Goal: Task Accomplishment & Management: Manage account settings

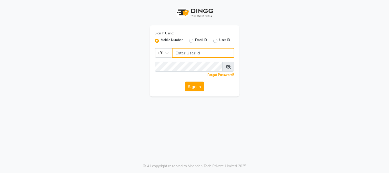
type input "9209454052"
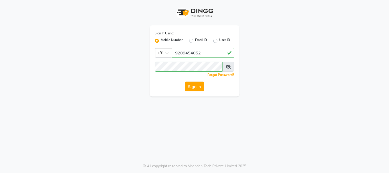
click at [199, 88] on button "Sign In" at bounding box center [194, 87] width 19 height 10
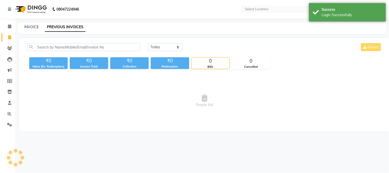
select select "en"
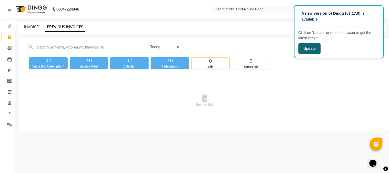
click at [315, 48] on button "Update" at bounding box center [309, 48] width 22 height 11
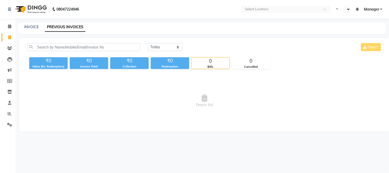
select select "en"
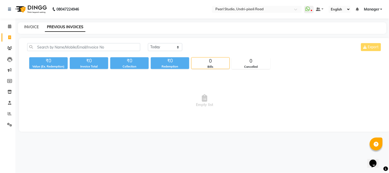
click at [29, 28] on link "INVOICE" at bounding box center [31, 27] width 15 height 5
select select "5290"
select select "service"
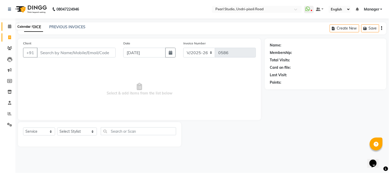
click at [10, 28] on icon at bounding box center [9, 26] width 3 height 4
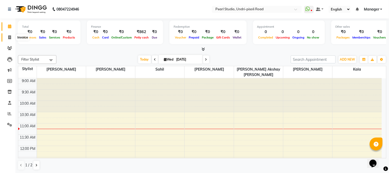
click at [12, 39] on span at bounding box center [9, 38] width 9 height 6
select select "service"
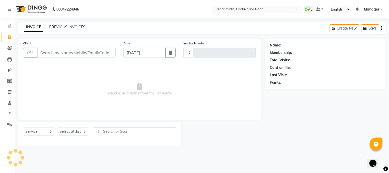
type input "0586"
select select "5290"
click at [173, 49] on button "button" at bounding box center [170, 53] width 10 height 10
select select "9"
select select "2025"
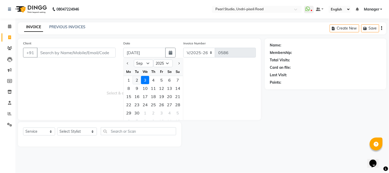
click at [139, 78] on div "2" at bounding box center [137, 80] width 8 height 8
type input "02-09-2025"
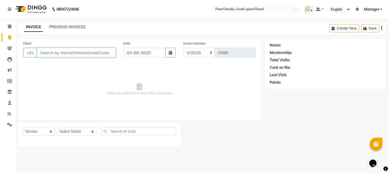
click at [89, 53] on input "Client" at bounding box center [76, 53] width 79 height 10
type input "9028789676"
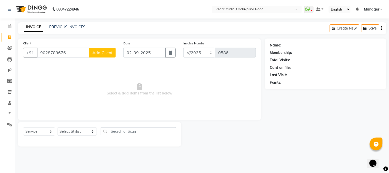
click at [98, 54] on span "Add Client" at bounding box center [102, 52] width 20 height 5
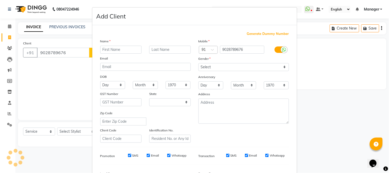
select select "22"
type input "Tasnim"
type input "Shaikh"
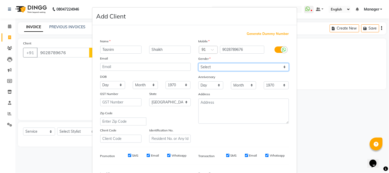
click at [203, 65] on select "Select [DEMOGRAPHIC_DATA] [DEMOGRAPHIC_DATA] Other Prefer Not To Say" at bounding box center [243, 67] width 91 height 8
select select "[DEMOGRAPHIC_DATA]"
click at [198, 63] on select "Select [DEMOGRAPHIC_DATA] [DEMOGRAPHIC_DATA] Other Prefer Not To Say" at bounding box center [243, 67] width 91 height 8
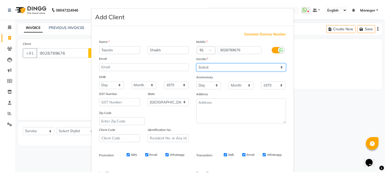
scroll to position [64, 0]
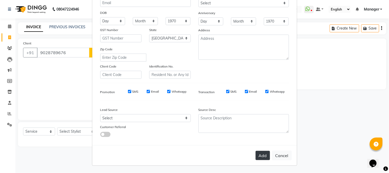
click at [258, 156] on button "Add" at bounding box center [263, 155] width 14 height 9
select select
select select "null"
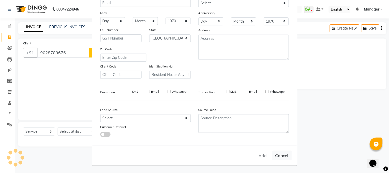
select select
checkbox input "false"
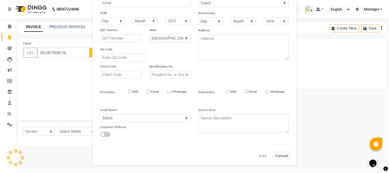
checkbox input "false"
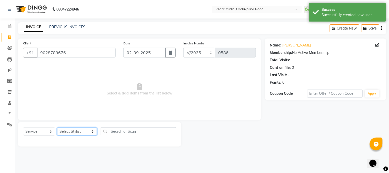
click at [67, 135] on select "Select Stylist Kala Manager [PERSON_NAME] [PERSON_NAME] [PERSON_NAME] Akshay [P…" at bounding box center [77, 131] width 40 height 8
select select "38008"
click at [57, 128] on select "Select Stylist Kala Manager [PERSON_NAME] [PERSON_NAME] [PERSON_NAME] Akshay [P…" at bounding box center [77, 131] width 40 height 8
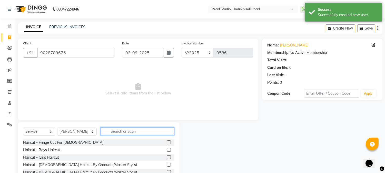
click at [137, 133] on input "text" at bounding box center [138, 131] width 74 height 8
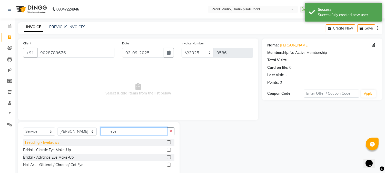
type input "eye"
click at [52, 143] on div "Threading - Eyebrows" at bounding box center [41, 142] width 36 height 5
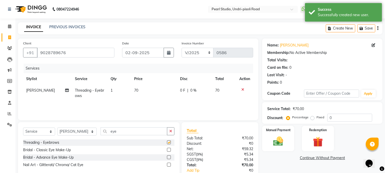
checkbox input "false"
drag, startPoint x: 111, startPoint y: 133, endPoint x: 89, endPoint y: 126, distance: 23.3
click at [89, 126] on div "Select Service Product Membership Package Voucher Prepaid Gift Card Select Styl…" at bounding box center [99, 149] width 162 height 54
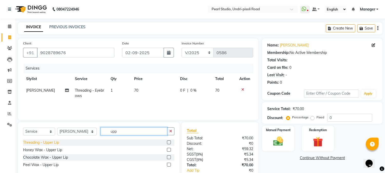
type input "upp"
click at [47, 144] on div "Threading - Upper Lip" at bounding box center [41, 142] width 36 height 5
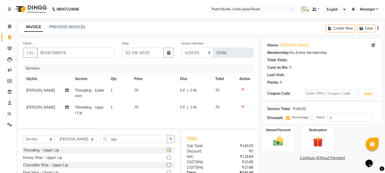
checkbox input "false"
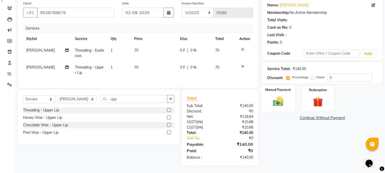
click at [282, 96] on img at bounding box center [278, 101] width 17 height 12
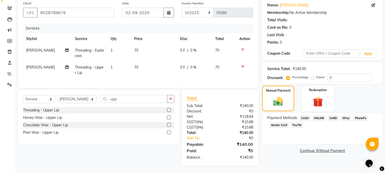
click at [296, 122] on span "PayTM" at bounding box center [297, 125] width 12 height 6
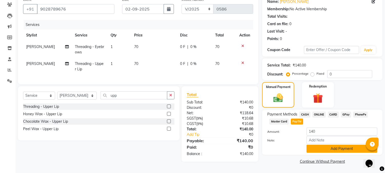
click at [331, 150] on button "Add Payment" at bounding box center [341, 149] width 71 height 8
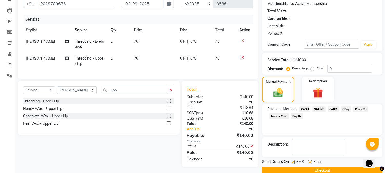
scroll to position [58, 0]
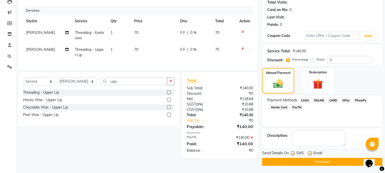
click at [283, 162] on button "Checkout" at bounding box center [322, 162] width 120 height 8
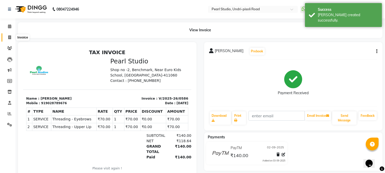
click at [11, 36] on icon at bounding box center [9, 37] width 3 height 4
select select "service"
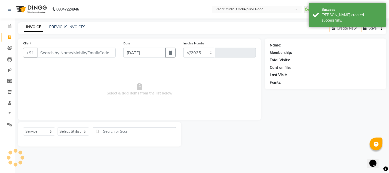
select select "5290"
type input "0587"
click at [169, 52] on icon "button" at bounding box center [171, 53] width 4 height 4
select select "9"
select select "2025"
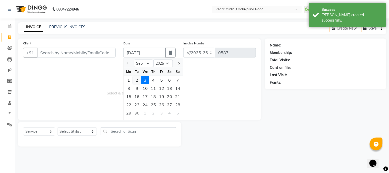
click at [137, 76] on div "2" at bounding box center [137, 80] width 8 height 8
type input "02-09-2025"
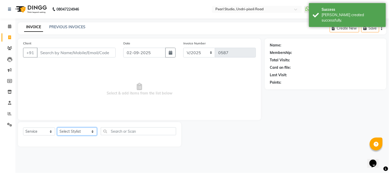
click at [81, 133] on select "Select Stylist Kala Manager [PERSON_NAME] [PERSON_NAME] [PERSON_NAME] Akshay [P…" at bounding box center [77, 131] width 40 height 8
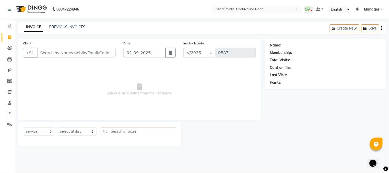
drag, startPoint x: 235, startPoint y: 126, endPoint x: 215, endPoint y: 121, distance: 21.0
click at [235, 126] on div at bounding box center [223, 134] width 84 height 24
drag, startPoint x: 9, startPoint y: 125, endPoint x: 8, endPoint y: 45, distance: 80.0
click at [8, 45] on link "Clients" at bounding box center [8, 48] width 12 height 8
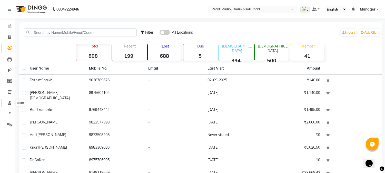
click at [12, 102] on span at bounding box center [9, 103] width 9 height 6
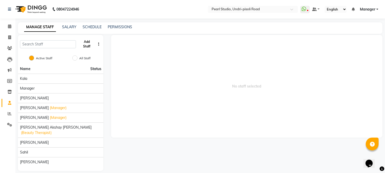
click at [89, 45] on button "Add Staff" at bounding box center [87, 43] width 18 height 13
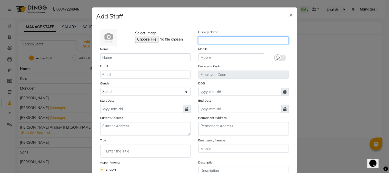
click at [216, 42] on input "text" at bounding box center [243, 40] width 91 height 8
type input "[PERSON_NAME]"
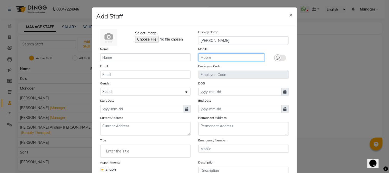
click at [217, 59] on input "text" at bounding box center [231, 57] width 66 height 8
type input "7499042875"
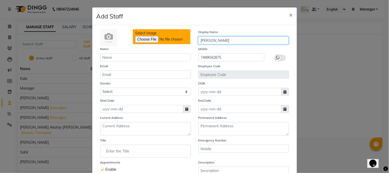
drag, startPoint x: 237, startPoint y: 41, endPoint x: 191, endPoint y: 39, distance: 45.7
click at [191, 39] on div "Select Image Display Name [PERSON_NAME]" at bounding box center [194, 37] width 196 height 17
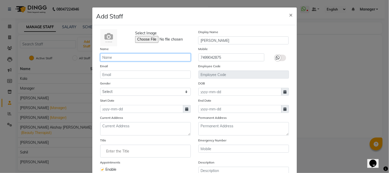
click at [117, 58] on input "text" at bounding box center [145, 57] width 91 height 8
paste input "v"
type input "v"
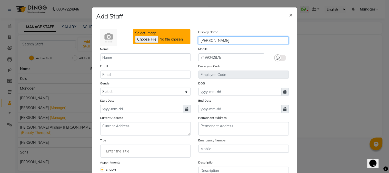
drag, startPoint x: 231, startPoint y: 40, endPoint x: 192, endPoint y: 39, distance: 39.0
click at [192, 39] on div "Select Image Display Name [PERSON_NAME]" at bounding box center [194, 37] width 196 height 17
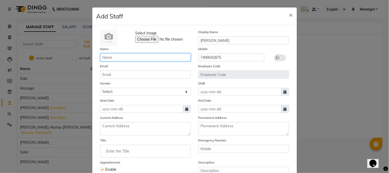
click at [150, 58] on input "text" at bounding box center [145, 57] width 91 height 8
paste input "[PERSON_NAME]"
type input "[PERSON_NAME]"
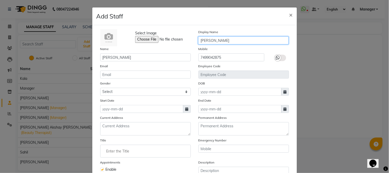
click at [232, 42] on input "[PERSON_NAME]" at bounding box center [243, 40] width 91 height 8
type input "Rizwan"
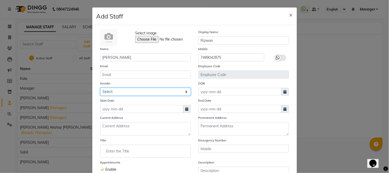
click at [124, 90] on select "Select [DEMOGRAPHIC_DATA] [DEMOGRAPHIC_DATA] Other Prefer Not To Say" at bounding box center [145, 92] width 91 height 8
select select "[DEMOGRAPHIC_DATA]"
click at [100, 88] on select "Select [DEMOGRAPHIC_DATA] [DEMOGRAPHIC_DATA] Other Prefer Not To Say" at bounding box center [145, 92] width 91 height 8
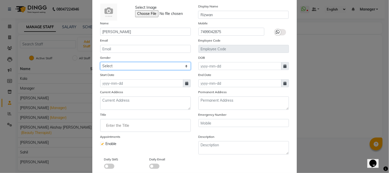
scroll to position [38, 0]
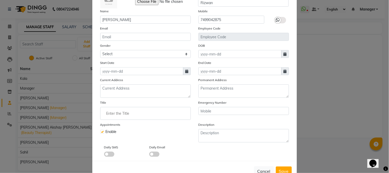
click at [185, 72] on icon at bounding box center [186, 71] width 3 height 4
select select "9"
select select "2025"
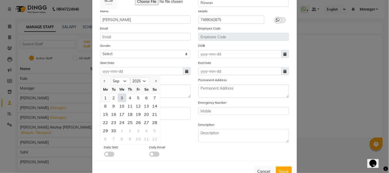
click at [103, 97] on div "1" at bounding box center [106, 98] width 8 height 8
type input "[DATE]"
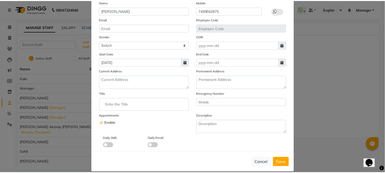
scroll to position [54, 0]
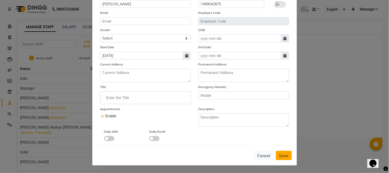
click at [281, 158] on button "Save" at bounding box center [284, 155] width 16 height 9
select select
checkbox input "false"
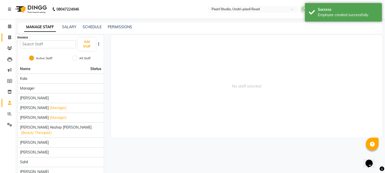
click at [13, 37] on span at bounding box center [9, 38] width 9 height 6
select select "service"
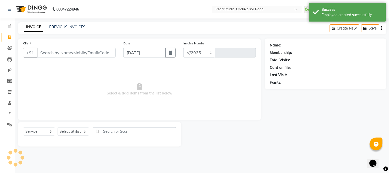
select select "5290"
type input "0587"
click at [173, 49] on button "button" at bounding box center [170, 53] width 10 height 10
select select "9"
select select "2025"
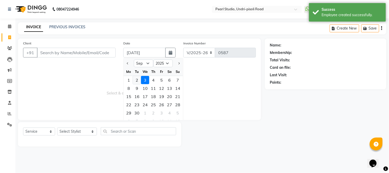
click at [137, 78] on div "2" at bounding box center [137, 80] width 8 height 8
type input "02-09-2025"
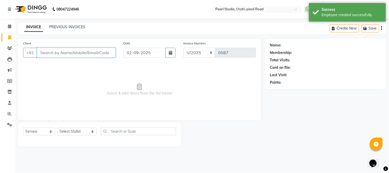
click at [90, 53] on input "Client" at bounding box center [76, 53] width 79 height 10
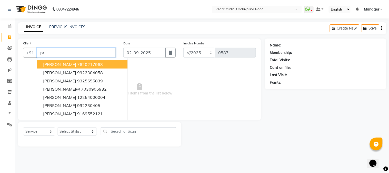
type input "p"
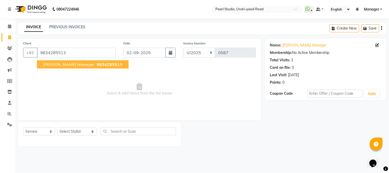
click at [97, 65] on span "9834285513" at bounding box center [110, 64] width 26 height 5
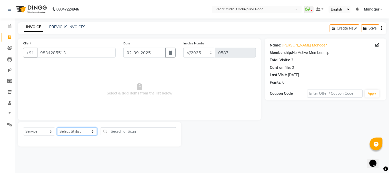
click at [75, 130] on select "Select Stylist Kala Manager [PERSON_NAME] [PERSON_NAME] [PERSON_NAME] Akshay [P…" at bounding box center [77, 131] width 40 height 8
click at [203, 70] on span "Select & add items from the list below" at bounding box center [139, 89] width 233 height 51
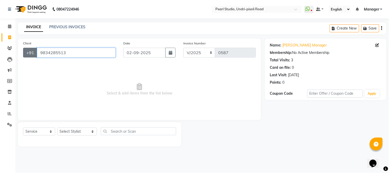
drag, startPoint x: 87, startPoint y: 56, endPoint x: 24, endPoint y: 54, distance: 63.1
click at [24, 54] on div "[PHONE_NUMBER]" at bounding box center [69, 53] width 93 height 10
type input "."
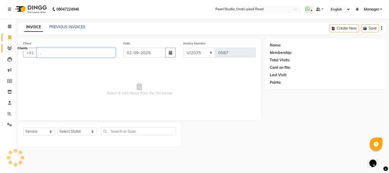
drag, startPoint x: 55, startPoint y: 51, endPoint x: 14, endPoint y: 47, distance: 41.5
click at [14, 47] on app-home "08047224946 Select Location × Pearl Studio, Undri-pisoli Road WhatsApp Status ✕…" at bounding box center [194, 77] width 389 height 154
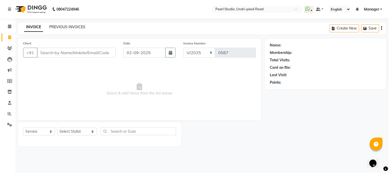
click at [61, 26] on link "PREVIOUS INVOICES" at bounding box center [67, 27] width 36 height 5
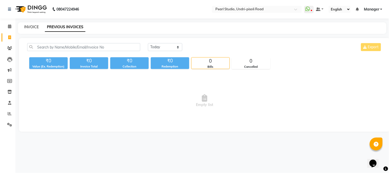
click at [28, 26] on link "INVOICE" at bounding box center [31, 27] width 15 height 5
select select "service"
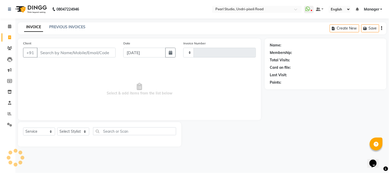
type input "0587"
select select "5290"
click at [170, 54] on icon "button" at bounding box center [171, 53] width 4 height 4
select select "9"
select select "2025"
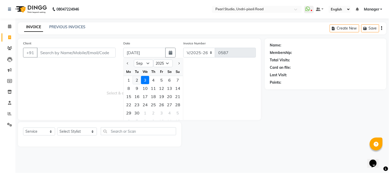
click at [135, 81] on div "2" at bounding box center [137, 80] width 8 height 8
type input "02-09-2025"
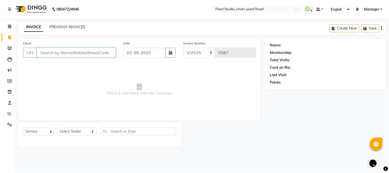
click at [77, 51] on input "Client" at bounding box center [76, 53] width 79 height 10
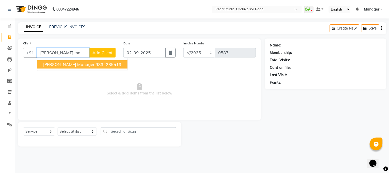
click at [96, 62] on ngb-highlight "9834285513" at bounding box center [109, 64] width 26 height 5
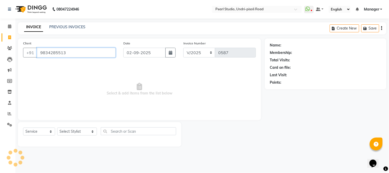
type input "9834285513"
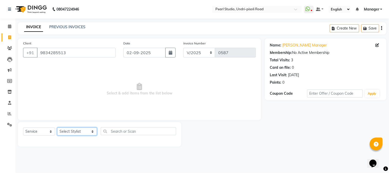
click at [78, 130] on select "Select Stylist Kala Manager [PERSON_NAME] [PERSON_NAME] [PERSON_NAME] Akshay [P…" at bounding box center [77, 131] width 40 height 8
select select "90725"
click at [57, 128] on select "Select Stylist Kala Manager [PERSON_NAME] [PERSON_NAME] [PERSON_NAME] Akshay [P…" at bounding box center [77, 131] width 40 height 8
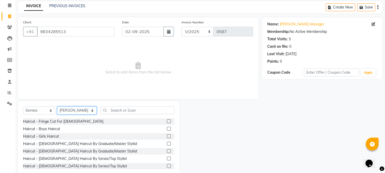
scroll to position [32, 0]
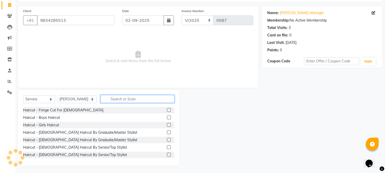
click at [123, 100] on input "text" at bounding box center [138, 99] width 74 height 8
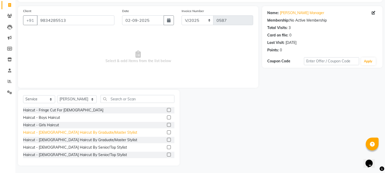
click at [67, 132] on div "Haircut - [DEMOGRAPHIC_DATA] Haircut By Graduate/Master Stylist" at bounding box center [80, 132] width 114 height 5
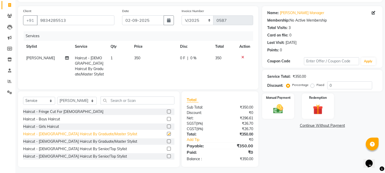
checkbox input "false"
click at [136, 57] on span "350" at bounding box center [137, 58] width 6 height 5
select select "90725"
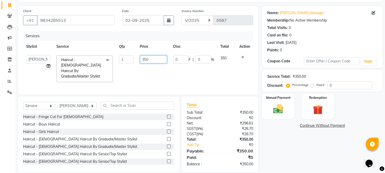
click at [161, 61] on input "350" at bounding box center [153, 59] width 27 height 8
type input "300"
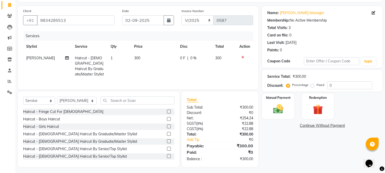
click at [295, 157] on div "Name: [PERSON_NAME] Manager Membership: No Active Membership Total Visits: 3 Ca…" at bounding box center [324, 86] width 124 height 161
click at [282, 110] on img at bounding box center [278, 109] width 17 height 12
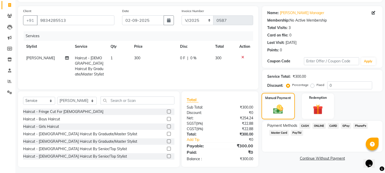
scroll to position [33, 0]
click at [304, 124] on span "CASH" at bounding box center [304, 125] width 11 height 6
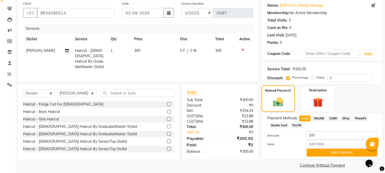
scroll to position [44, 0]
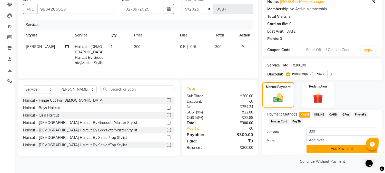
click at [318, 152] on button "Add Payment" at bounding box center [341, 149] width 71 height 8
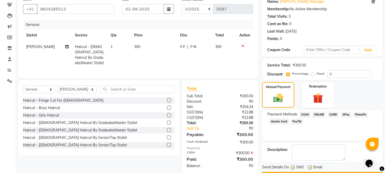
scroll to position [58, 0]
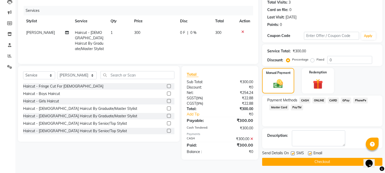
click at [282, 161] on button "Checkout" at bounding box center [322, 162] width 120 height 8
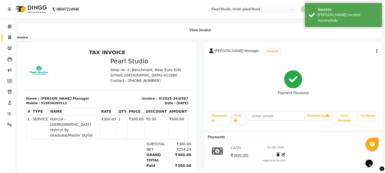
click at [9, 35] on icon at bounding box center [9, 37] width 3 height 4
select select "service"
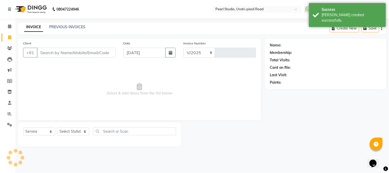
select select "5290"
type input "0588"
click at [173, 52] on button "button" at bounding box center [170, 53] width 10 height 10
select select "9"
select select "2025"
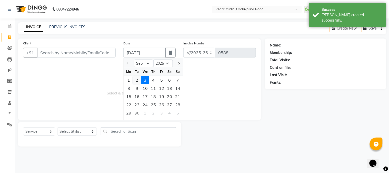
click at [135, 81] on div "2" at bounding box center [137, 80] width 8 height 8
type input "02-09-2025"
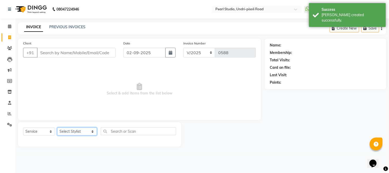
click at [75, 134] on select "Select Stylist Kala Manager [PERSON_NAME] [PERSON_NAME] [PERSON_NAME] Akshay [P…" at bounding box center [77, 131] width 40 height 8
select select "71778"
click at [57, 128] on select "Select Stylist Kala Manager [PERSON_NAME] [PERSON_NAME] [PERSON_NAME] Akshay [P…" at bounding box center [77, 131] width 40 height 8
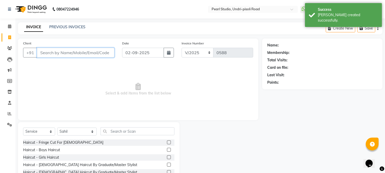
click at [93, 49] on input "Client" at bounding box center [75, 53] width 77 height 10
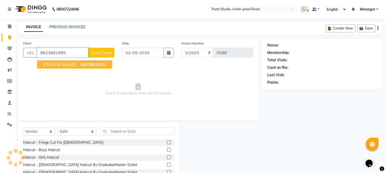
type input "9623681995"
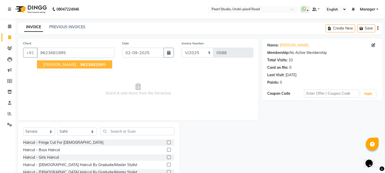
click at [80, 65] on span "962368199" at bounding box center [91, 64] width 23 height 5
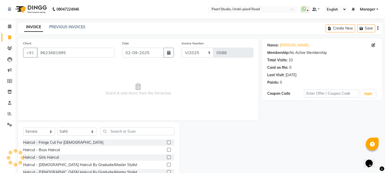
scroll to position [32, 0]
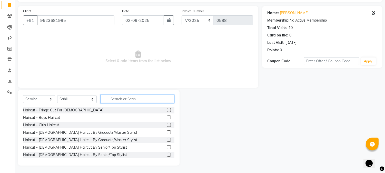
click at [121, 101] on input "text" at bounding box center [138, 99] width 74 height 8
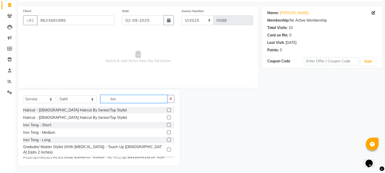
scroll to position [4, 0]
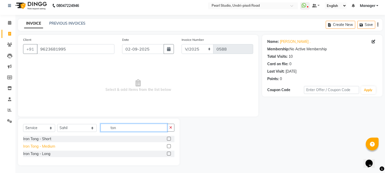
type input "ton"
click at [52, 147] on div "Iron Tong - Medium" at bounding box center [39, 146] width 32 height 5
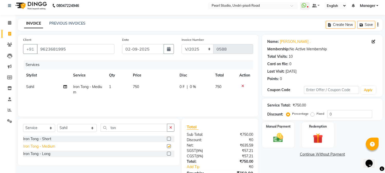
checkbox input "false"
click at [137, 84] on span "750" at bounding box center [136, 86] width 6 height 5
select select "71778"
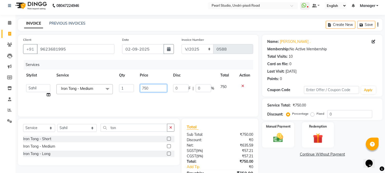
drag, startPoint x: 158, startPoint y: 88, endPoint x: 117, endPoint y: 82, distance: 41.7
click at [117, 82] on tr "Kala Manager [PERSON_NAME] [PERSON_NAME] [PERSON_NAME] Akshay [PERSON_NAME] [PE…" at bounding box center [138, 90] width 230 height 19
type input "850"
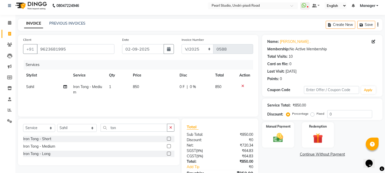
click at [280, 161] on div "Name: [PERSON_NAME] . Membership: No Active Membership Total Visits: 10 Card on…" at bounding box center [324, 114] width 124 height 159
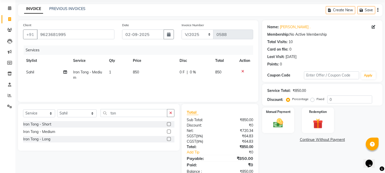
scroll to position [32, 0]
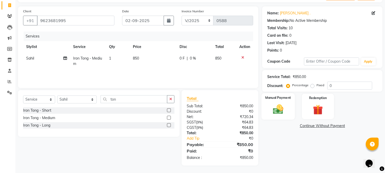
click at [282, 108] on img at bounding box center [278, 109] width 17 height 12
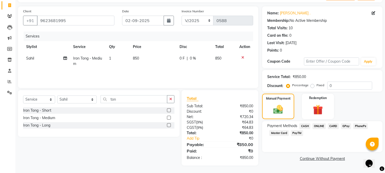
click at [295, 133] on span "PayTM" at bounding box center [297, 133] width 12 height 6
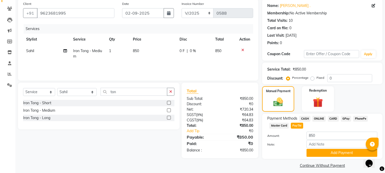
scroll to position [44, 0]
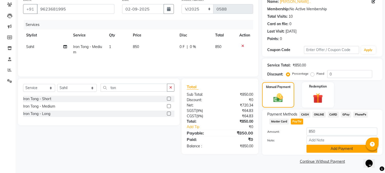
click at [317, 152] on button "Add Payment" at bounding box center [341, 149] width 71 height 8
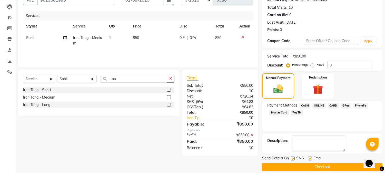
scroll to position [58, 0]
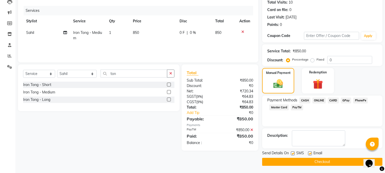
click at [288, 162] on button "Checkout" at bounding box center [322, 162] width 120 height 8
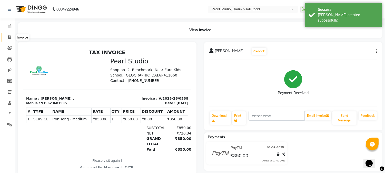
click at [10, 37] on icon at bounding box center [9, 37] width 3 height 4
select select "service"
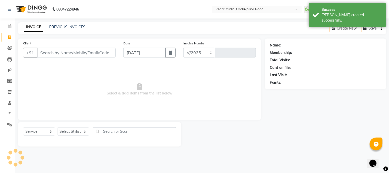
select select "5290"
type input "0589"
click at [170, 54] on icon "button" at bounding box center [171, 53] width 4 height 4
select select "9"
select select "2025"
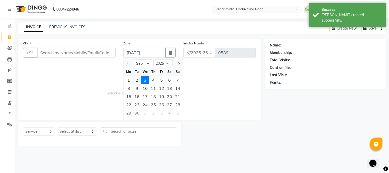
click at [137, 79] on div "2" at bounding box center [137, 80] width 8 height 8
type input "02-09-2025"
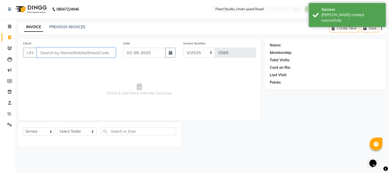
click at [68, 48] on input "Client" at bounding box center [76, 53] width 79 height 10
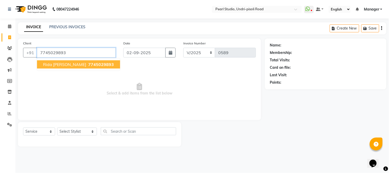
type input "7745029893"
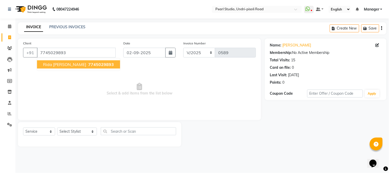
click at [67, 68] on button "rida [PERSON_NAME] 7745029893" at bounding box center [78, 64] width 83 height 8
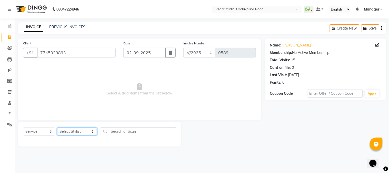
click at [67, 131] on select "Select Stylist Kala Manager [PERSON_NAME] [PERSON_NAME] [PERSON_NAME] Akshay [P…" at bounding box center [77, 131] width 40 height 8
select select "90725"
click at [57, 128] on select "Select Stylist Kala Manager [PERSON_NAME] [PERSON_NAME] [PERSON_NAME] Akshay [P…" at bounding box center [77, 131] width 40 height 8
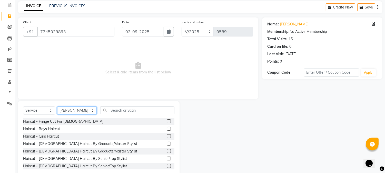
scroll to position [32, 0]
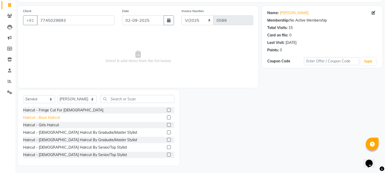
click at [54, 120] on div "Haircut - Boys Haircut" at bounding box center [41, 117] width 37 height 5
checkbox input "false"
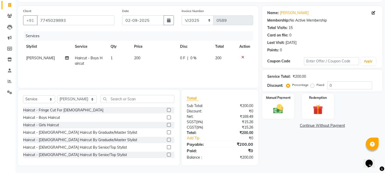
click at [134, 56] on span "200" at bounding box center [137, 58] width 6 height 5
select select "90725"
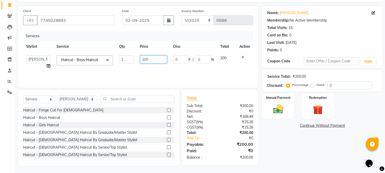
drag, startPoint x: 159, startPoint y: 56, endPoint x: 111, endPoint y: 57, distance: 48.2
click at [111, 57] on tr "Kala Manager [PERSON_NAME] [PERSON_NAME] [PERSON_NAME] [PERSON_NAME] [PERSON_NA…" at bounding box center [138, 61] width 230 height 19
type input "170"
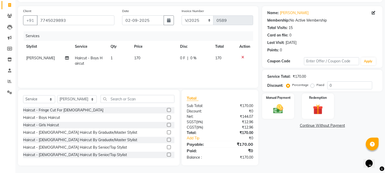
click at [280, 151] on div "Name: [PERSON_NAME] Membership: No Active Membership Total Visits: 15 Card on f…" at bounding box center [324, 85] width 124 height 159
click at [284, 106] on img at bounding box center [278, 109] width 17 height 12
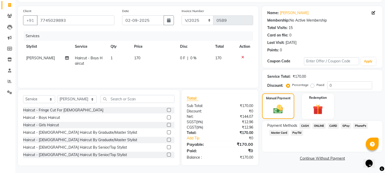
click at [294, 133] on span "PayTM" at bounding box center [297, 133] width 12 height 6
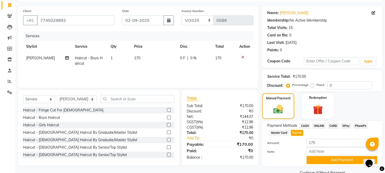
scroll to position [44, 0]
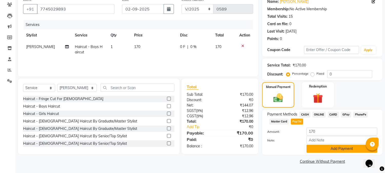
click at [328, 148] on button "Add Payment" at bounding box center [341, 149] width 71 height 8
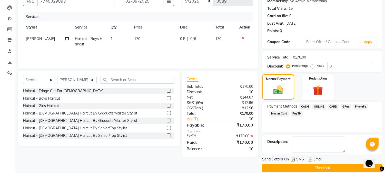
scroll to position [58, 0]
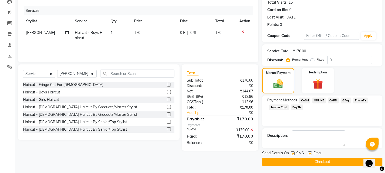
click at [278, 163] on button "Checkout" at bounding box center [322, 162] width 120 height 8
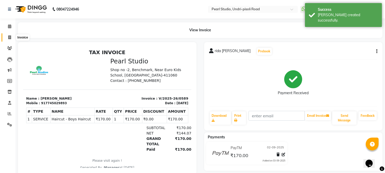
click at [7, 39] on span at bounding box center [9, 38] width 9 height 6
select select "service"
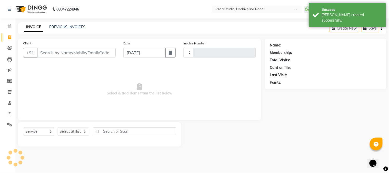
type input "0590"
select select "5290"
click at [171, 52] on icon "button" at bounding box center [171, 53] width 4 height 4
select select "9"
select select "2025"
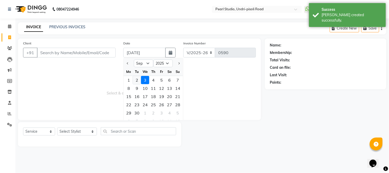
click at [137, 80] on div "2" at bounding box center [137, 80] width 8 height 8
type input "02-09-2025"
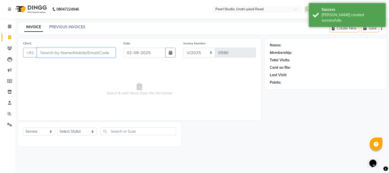
click at [86, 52] on input "Client" at bounding box center [76, 53] width 79 height 10
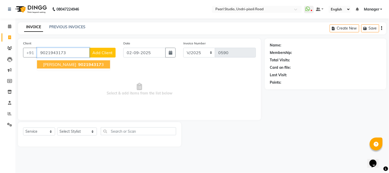
type input "9021943173"
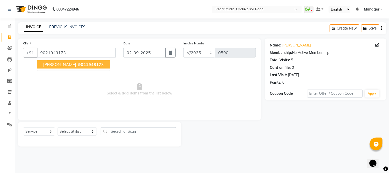
click at [82, 63] on span "902194317" at bounding box center [89, 64] width 23 height 5
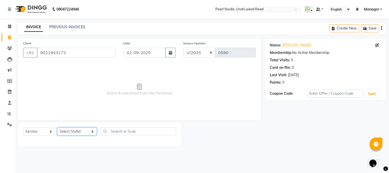
click at [72, 132] on select "Select Stylist Kala Manager [PERSON_NAME] [PERSON_NAME] [PERSON_NAME] Akshay [P…" at bounding box center [77, 131] width 40 height 8
select select "38008"
click at [57, 128] on select "Select Stylist Kala Manager [PERSON_NAME] [PERSON_NAME] [PERSON_NAME] Akshay [P…" at bounding box center [77, 131] width 40 height 8
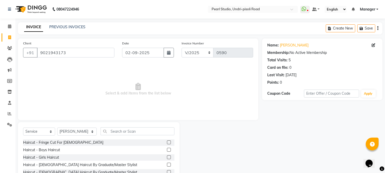
click at [118, 126] on div "Select Service Product Membership Package Voucher Prepaid Gift Card Select Styl…" at bounding box center [99, 160] width 162 height 76
click at [121, 128] on input "text" at bounding box center [138, 131] width 74 height 8
type input "o"
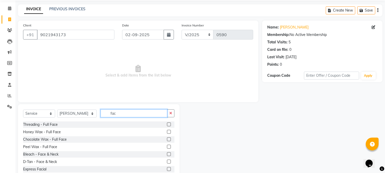
scroll to position [32, 0]
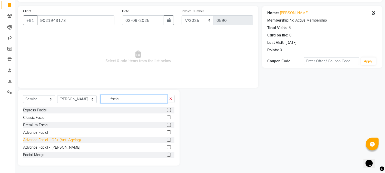
type input "facial"
click at [68, 139] on div "Advance Facial - O3+ (Anti Ageing)" at bounding box center [52, 139] width 58 height 5
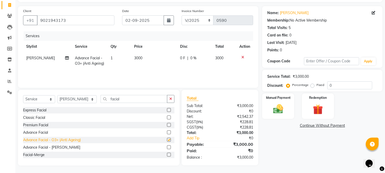
checkbox input "false"
click at [138, 59] on span "3000" at bounding box center [138, 58] width 8 height 5
select select "38008"
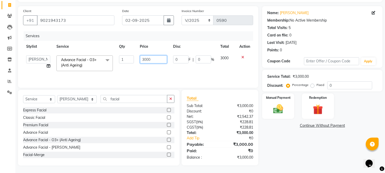
drag, startPoint x: 155, startPoint y: 60, endPoint x: 119, endPoint y: 54, distance: 36.3
click at [119, 54] on tr "[PERSON_NAME] Manager [PERSON_NAME] [PERSON_NAME] [PERSON_NAME] Akshay [PERSON_…" at bounding box center [138, 63] width 230 height 22
type input "2800"
click at [286, 144] on div "Name: [PERSON_NAME] Membership: No Active Membership Total Visits: 5 Card on fi…" at bounding box center [324, 85] width 124 height 159
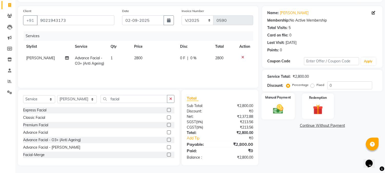
click at [285, 106] on img at bounding box center [278, 109] width 17 height 12
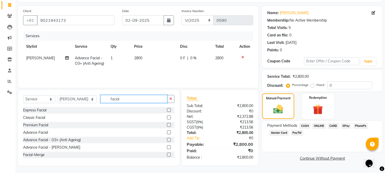
drag, startPoint x: 151, startPoint y: 101, endPoint x: 69, endPoint y: 102, distance: 81.5
click at [69, 102] on div "Select Service Product Membership Package Voucher Prepaid Gift Card Select Styl…" at bounding box center [98, 101] width 151 height 12
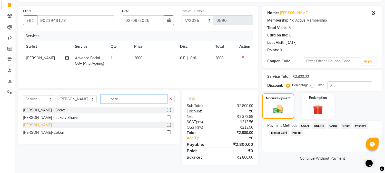
type input "bear"
click at [31, 123] on div "[PERSON_NAME]" at bounding box center [37, 124] width 29 height 5
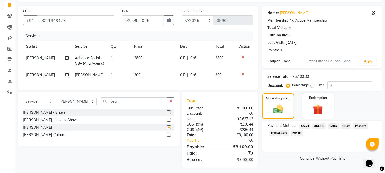
checkbox input "false"
click at [46, 77] on span "[PERSON_NAME]" at bounding box center [40, 75] width 29 height 5
select select "38008"
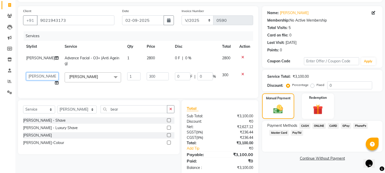
click at [42, 75] on select "Kala Manager [PERSON_NAME] [PERSON_NAME] [PERSON_NAME] Akshay [PERSON_NAME] [PE…" at bounding box center [42, 76] width 32 height 8
select select "90725"
click at [287, 164] on div "Name: [PERSON_NAME] Membership: No Active Membership Total Visits: 5 Card on fi…" at bounding box center [324, 90] width 124 height 169
click at [164, 77] on input "300" at bounding box center [158, 76] width 22 height 8
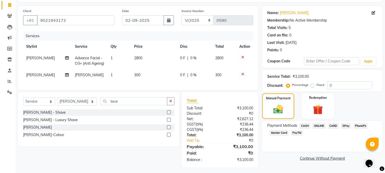
click at [156, 33] on div "Services" at bounding box center [140, 35] width 233 height 9
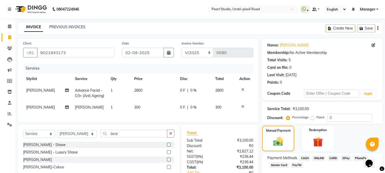
scroll to position [44, 0]
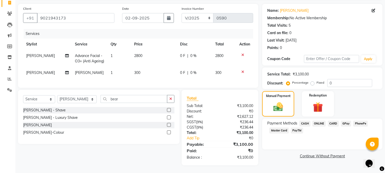
click at [135, 70] on span "300" at bounding box center [137, 72] width 6 height 5
select select "90725"
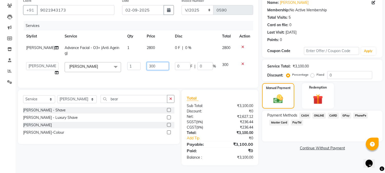
drag, startPoint x: 152, startPoint y: 65, endPoint x: 134, endPoint y: 65, distance: 18.0
click at [136, 65] on tr "Kala Manager [PERSON_NAME] [PERSON_NAME] [PERSON_NAME] [PERSON_NAME] [PERSON_NA…" at bounding box center [138, 68] width 230 height 19
type input "250"
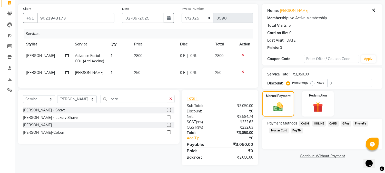
click at [291, 162] on div "Name: [PERSON_NAME] Membership: No Active Membership Total Visits: 5 Card on fi…" at bounding box center [324, 84] width 124 height 161
click at [296, 127] on span "PayTM" at bounding box center [297, 130] width 12 height 6
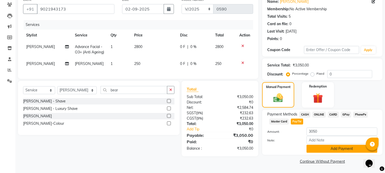
click at [317, 150] on button "Add Payment" at bounding box center [341, 149] width 71 height 8
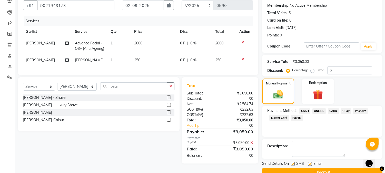
scroll to position [58, 0]
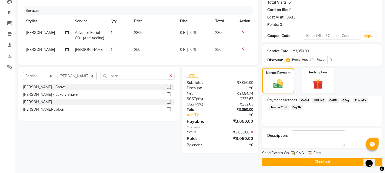
click at [286, 159] on button "Checkout" at bounding box center [322, 162] width 120 height 8
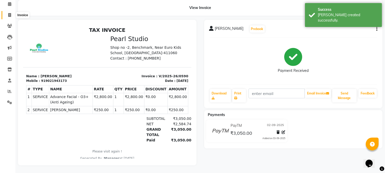
click at [10, 13] on icon at bounding box center [9, 15] width 3 height 4
select select "service"
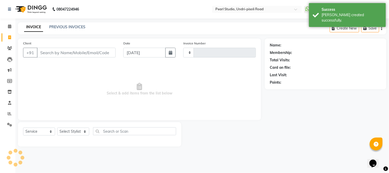
type input "0591"
select select "5290"
click at [71, 29] on link "PREVIOUS INVOICES" at bounding box center [67, 27] width 36 height 5
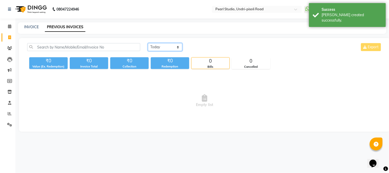
click at [162, 47] on select "[DATE] [DATE] Custom Range" at bounding box center [165, 47] width 34 height 8
select select "[DATE]"
click at [148, 43] on select "[DATE] [DATE] Custom Range" at bounding box center [165, 47] width 34 height 8
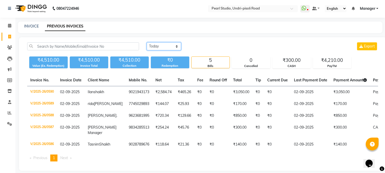
scroll to position [15, 0]
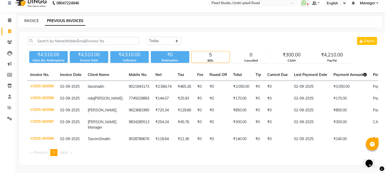
click at [34, 18] on link "INVOICE" at bounding box center [31, 20] width 15 height 5
select select "service"
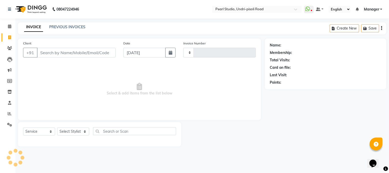
type input "0591"
select select "5290"
click at [70, 131] on select "Select Stylist Kala Manager [PERSON_NAME] [PERSON_NAME] [PERSON_NAME] Akshay [P…" at bounding box center [77, 131] width 40 height 8
select select "38008"
click at [57, 128] on select "Select Stylist Kala Manager [PERSON_NAME] [PERSON_NAME] [PERSON_NAME] Akshay [P…" at bounding box center [77, 131] width 40 height 8
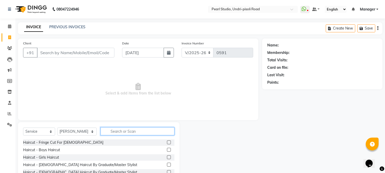
click at [120, 132] on input "text" at bounding box center [138, 131] width 74 height 8
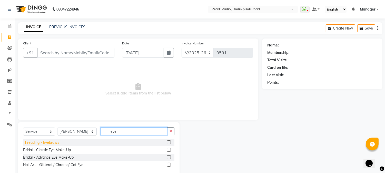
type input "eye"
click at [38, 142] on div "Threading - Eyebrows" at bounding box center [41, 142] width 36 height 5
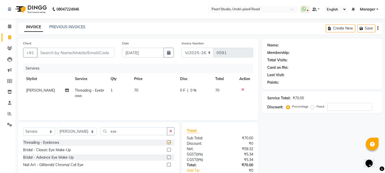
checkbox input "false"
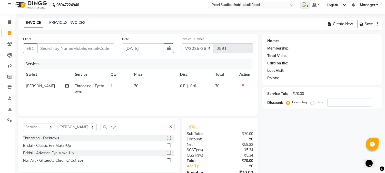
scroll to position [32, 0]
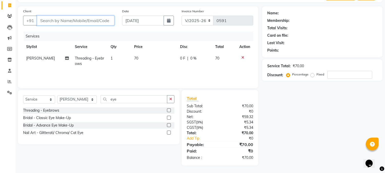
click at [75, 21] on input "Client" at bounding box center [75, 21] width 77 height 10
type input "9"
type input "0"
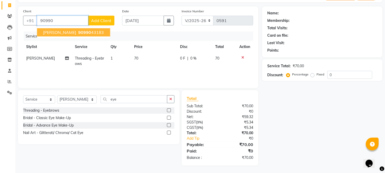
click at [66, 31] on span "[PERSON_NAME]" at bounding box center [59, 32] width 33 height 5
type input "9099043183"
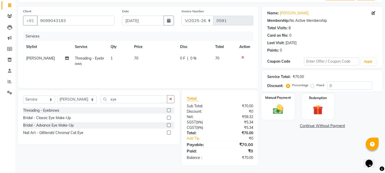
click at [278, 107] on img at bounding box center [278, 109] width 17 height 12
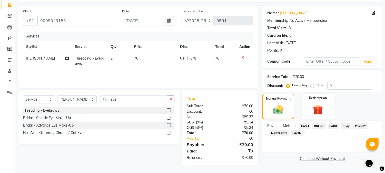
click at [294, 133] on span "PayTM" at bounding box center [297, 133] width 12 height 6
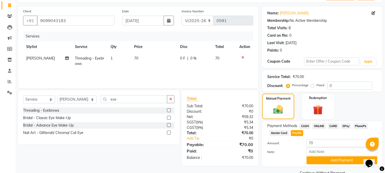
scroll to position [44, 0]
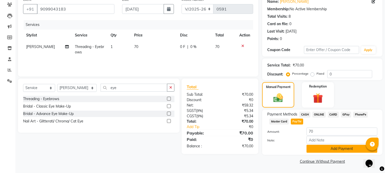
click at [315, 147] on button "Add Payment" at bounding box center [341, 149] width 71 height 8
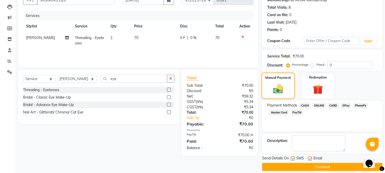
scroll to position [58, 0]
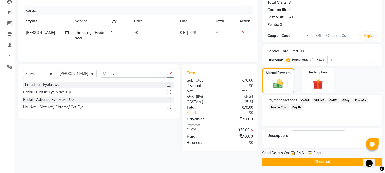
click at [266, 164] on button "Checkout" at bounding box center [322, 162] width 120 height 8
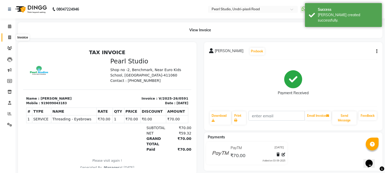
click at [10, 35] on span at bounding box center [9, 38] width 9 height 6
select select "service"
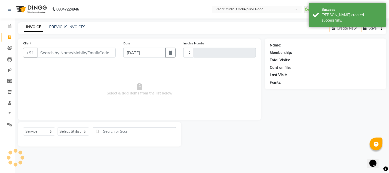
type input "0592"
select select "5290"
click at [64, 26] on link "PREVIOUS INVOICES" at bounding box center [67, 27] width 36 height 5
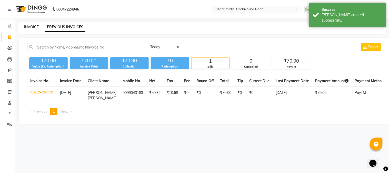
click at [32, 25] on link "INVOICE" at bounding box center [31, 27] width 15 height 5
select select "service"
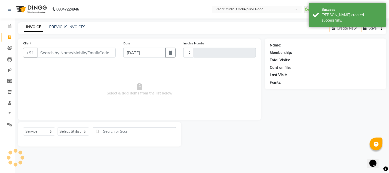
type input "0592"
select select "5290"
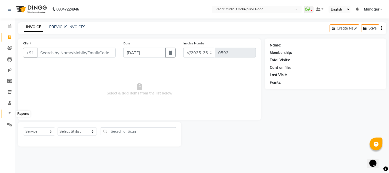
click at [9, 113] on icon at bounding box center [10, 114] width 4 height 4
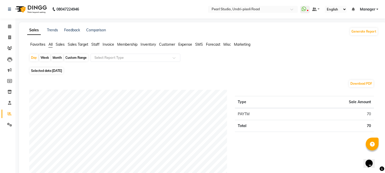
click at [52, 61] on div "Month" at bounding box center [57, 57] width 12 height 7
select select "9"
select select "2025"
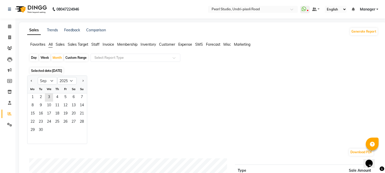
click at [32, 59] on div "Day" at bounding box center [34, 57] width 8 height 7
select select "9"
select select "2025"
click at [35, 96] on span "1" at bounding box center [32, 97] width 8 height 8
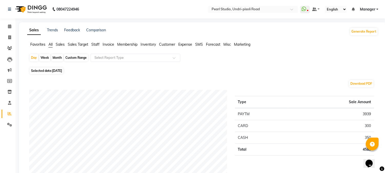
click at [55, 58] on div "Month" at bounding box center [57, 57] width 12 height 7
select select "9"
select select "2025"
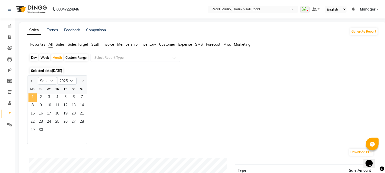
click at [34, 97] on span "1" at bounding box center [32, 97] width 8 height 8
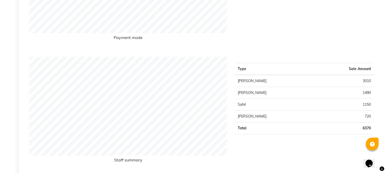
scroll to position [190, 0]
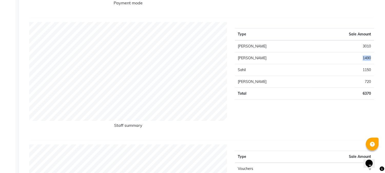
drag, startPoint x: 359, startPoint y: 60, endPoint x: 372, endPoint y: 56, distance: 13.9
click at [372, 56] on td "1490" at bounding box center [343, 58] width 62 height 12
drag, startPoint x: 362, startPoint y: 47, endPoint x: 373, endPoint y: 48, distance: 10.8
click at [373, 48] on td "3010" at bounding box center [343, 46] width 62 height 12
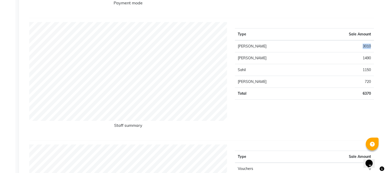
click at [365, 44] on td "3010" at bounding box center [343, 46] width 62 height 12
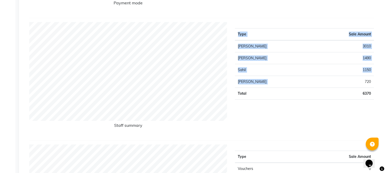
drag, startPoint x: 363, startPoint y: 81, endPoint x: 378, endPoint y: 79, distance: 15.9
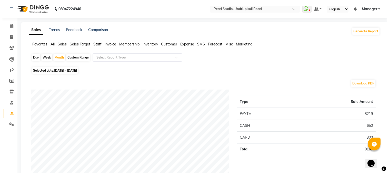
scroll to position [0, 0]
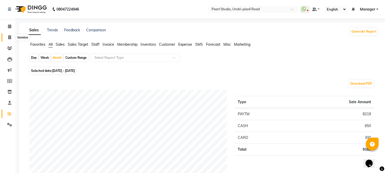
click at [10, 37] on icon at bounding box center [9, 37] width 3 height 4
select select "service"
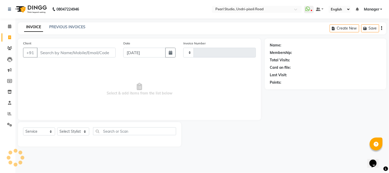
type input "0592"
select select "5290"
